Goal: Check status: Check status

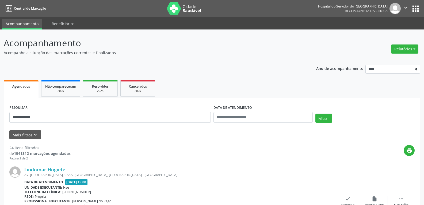
click at [15, 117] on input "**********" at bounding box center [109, 117] width 201 height 11
click at [315, 113] on button "Filtrar" at bounding box center [323, 117] width 17 height 9
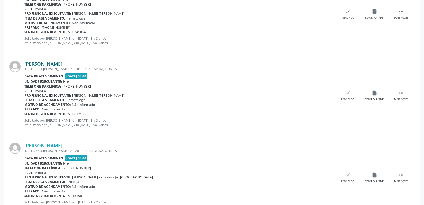
click at [52, 65] on link "[PERSON_NAME]" at bounding box center [43, 64] width 38 height 6
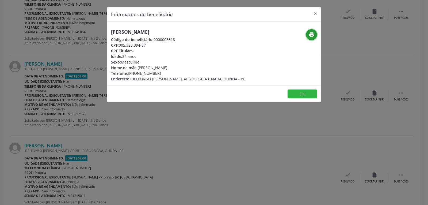
click at [314, 36] on icon "print" at bounding box center [312, 35] width 6 height 6
click at [314, 13] on button "×" at bounding box center [315, 13] width 11 height 13
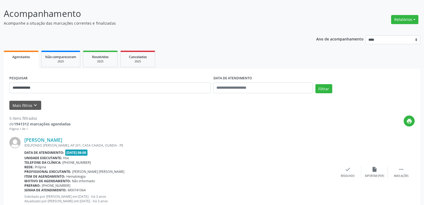
scroll to position [0, 0]
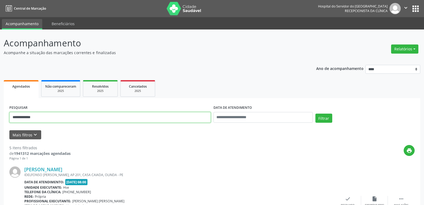
drag, startPoint x: 49, startPoint y: 116, endPoint x: 0, endPoint y: 102, distance: 50.7
type input "**********"
click at [315, 113] on button "Filtrar" at bounding box center [323, 117] width 17 height 9
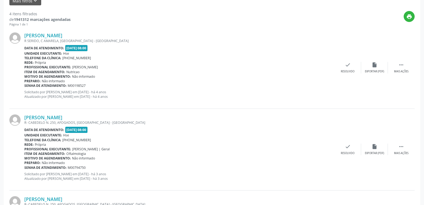
scroll to position [292, 0]
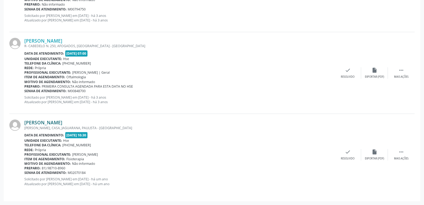
click at [57, 124] on link "[PERSON_NAME]" at bounding box center [43, 122] width 38 height 6
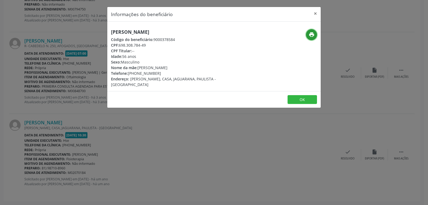
click at [314, 33] on icon "print" at bounding box center [312, 35] width 6 height 6
drag, startPoint x: 118, startPoint y: 47, endPoint x: 119, endPoint y: 44, distance: 3.1
click at [118, 47] on span "CPF:" at bounding box center [115, 45] width 8 height 5
drag, startPoint x: 120, startPoint y: 43, endPoint x: 148, endPoint y: 43, distance: 28.1
click at [148, 43] on div "CPF: 698.308.784-49" at bounding box center [178, 45] width 135 height 6
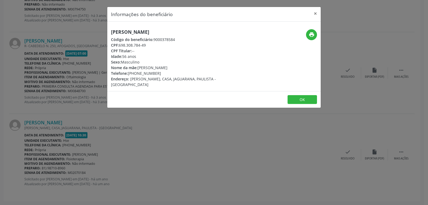
copy div "698.308.784-49"
click at [316, 12] on button "×" at bounding box center [315, 13] width 11 height 13
